Goal: Task Accomplishment & Management: Manage account settings

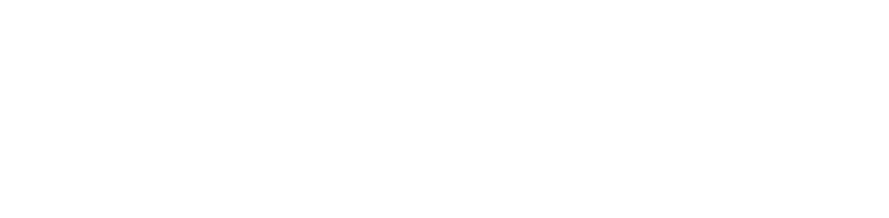
select select "*"
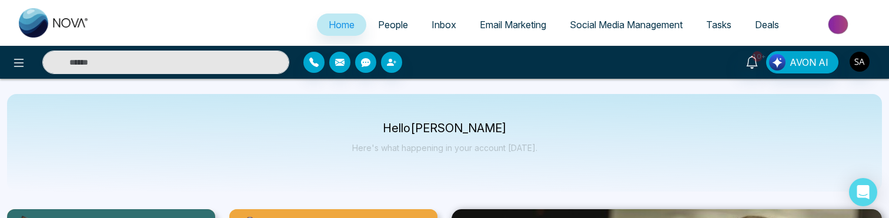
click at [244, 136] on div "Hello Sahil Here's what happening in your account today." at bounding box center [444, 143] width 875 height 98
click at [863, 66] on img "button" at bounding box center [860, 62] width 20 height 20
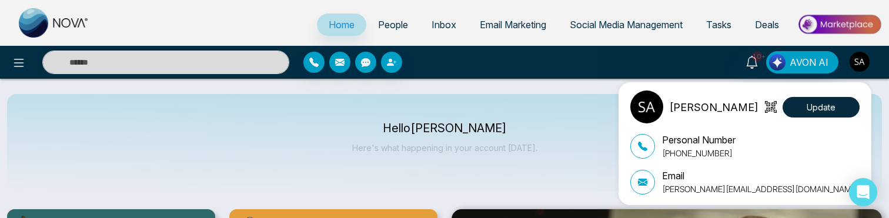
scroll to position [68, 0]
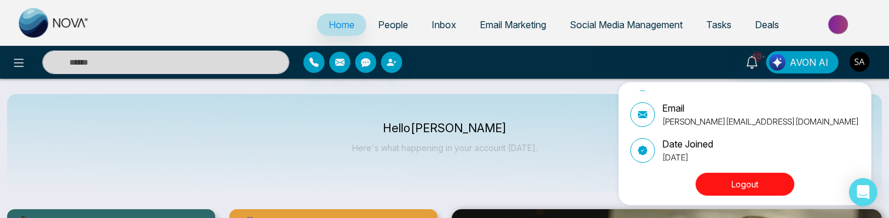
click at [750, 190] on button "Logout" at bounding box center [745, 184] width 99 height 23
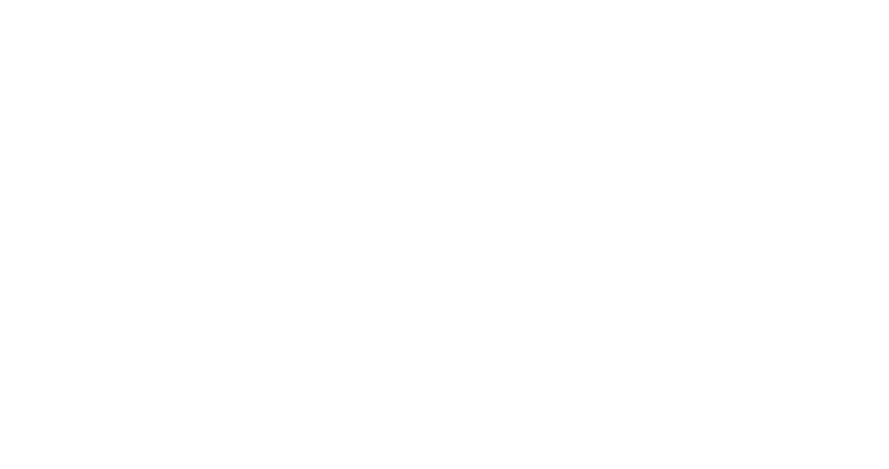
select select "*"
